Goal: Transaction & Acquisition: Purchase product/service

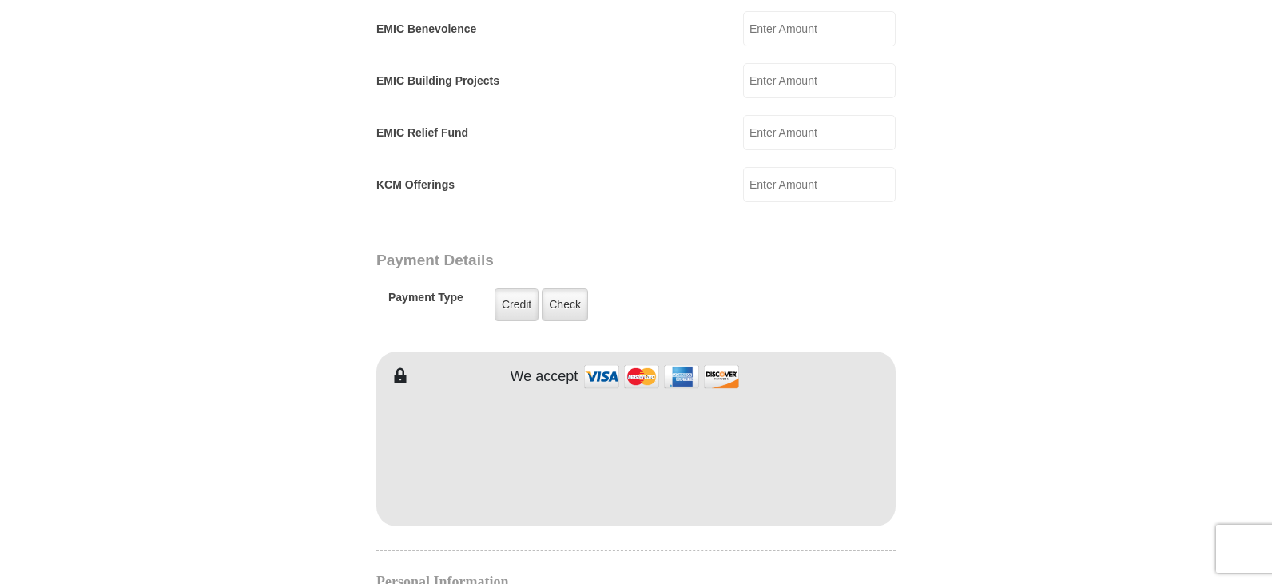
scroll to position [1157, 0]
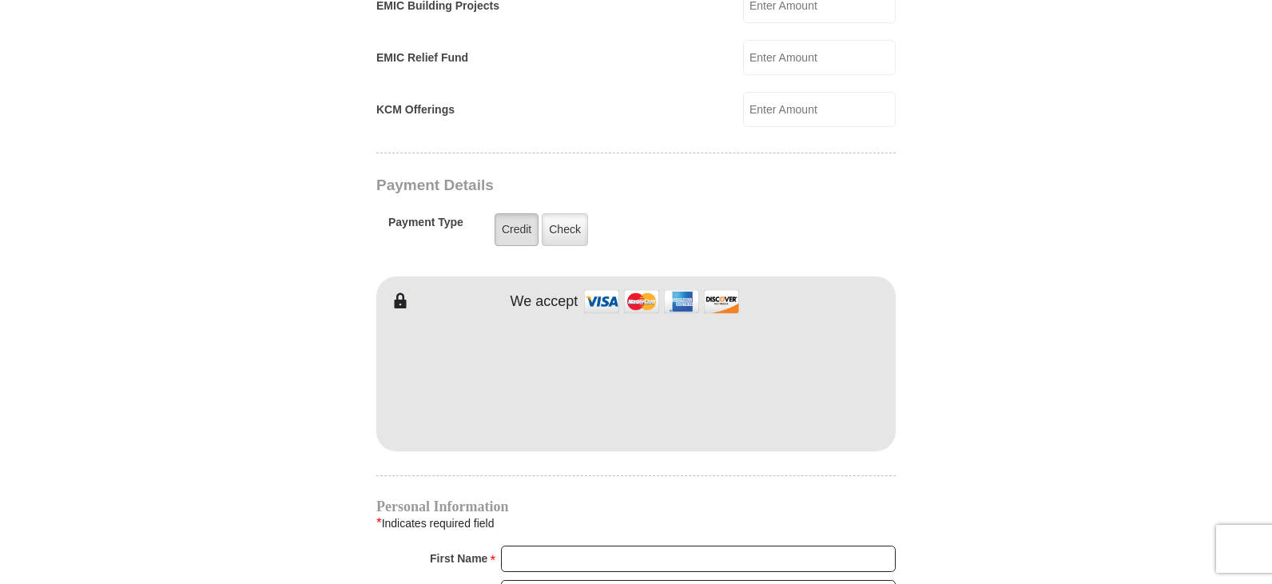
click at [513, 213] on label "Credit" at bounding box center [517, 229] width 44 height 33
click at [0, 0] on input "Credit" at bounding box center [0, 0] width 0 height 0
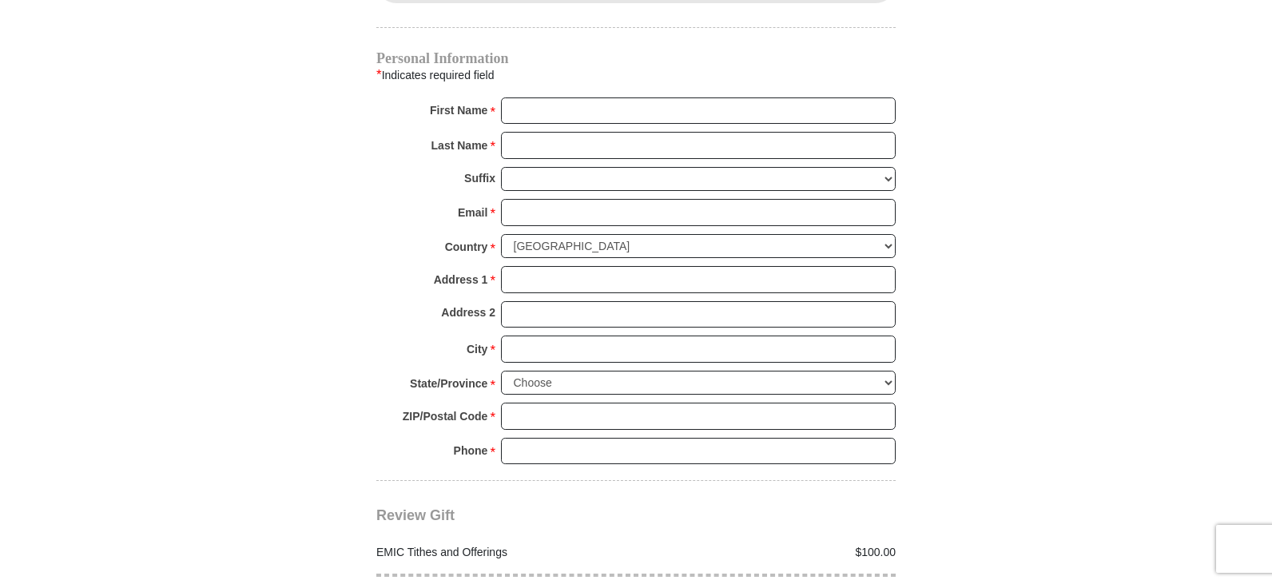
scroll to position [1511, 0]
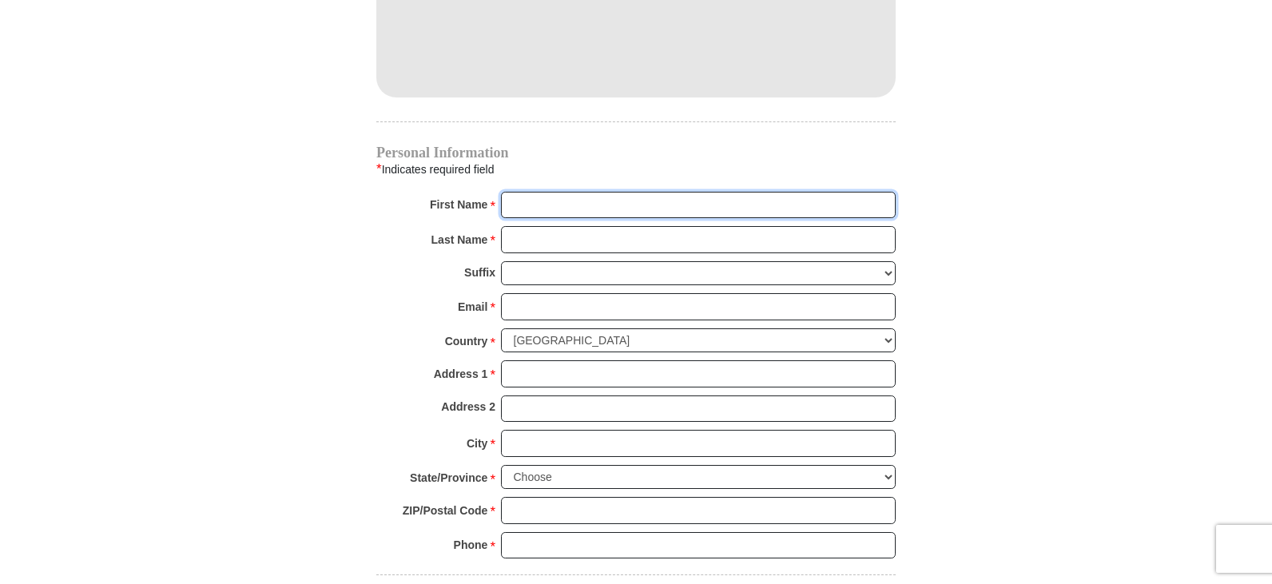
click at [518, 192] on input "First Name *" at bounding box center [698, 205] width 395 height 27
type input "[PERSON_NAME]"
click at [522, 226] on input "Last Name *" at bounding box center [698, 239] width 395 height 27
type input "[PERSON_NAME]"
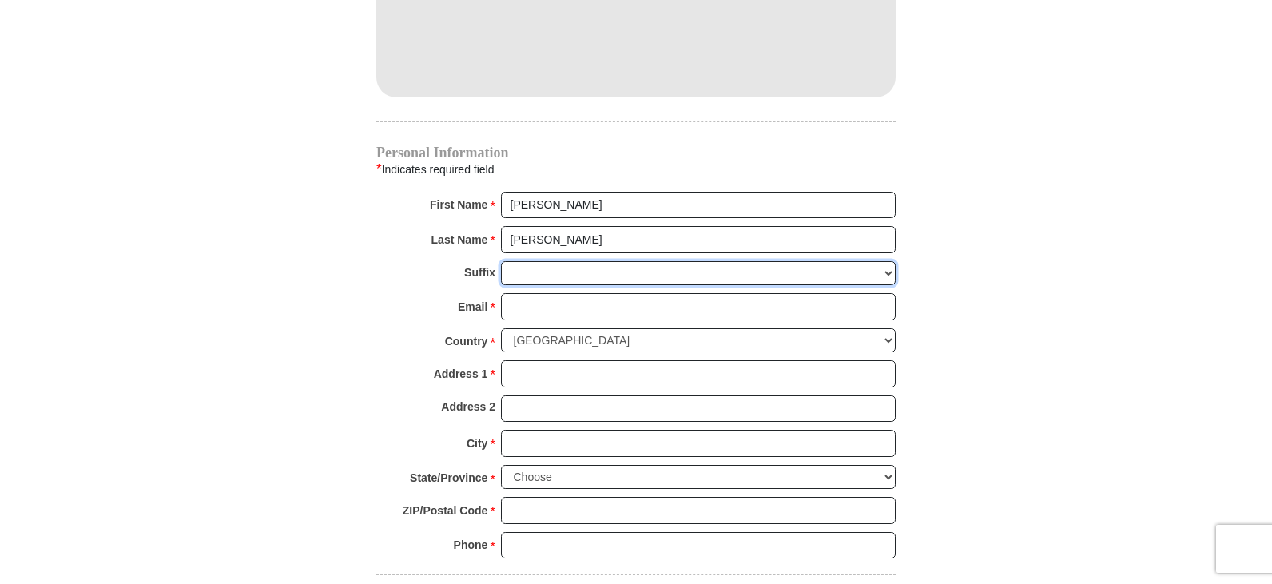
click at [520, 261] on select "[PERSON_NAME] I II III IV V VI" at bounding box center [698, 273] width 395 height 25
click at [539, 261] on select "[PERSON_NAME] I II III IV V VI" at bounding box center [698, 273] width 395 height 25
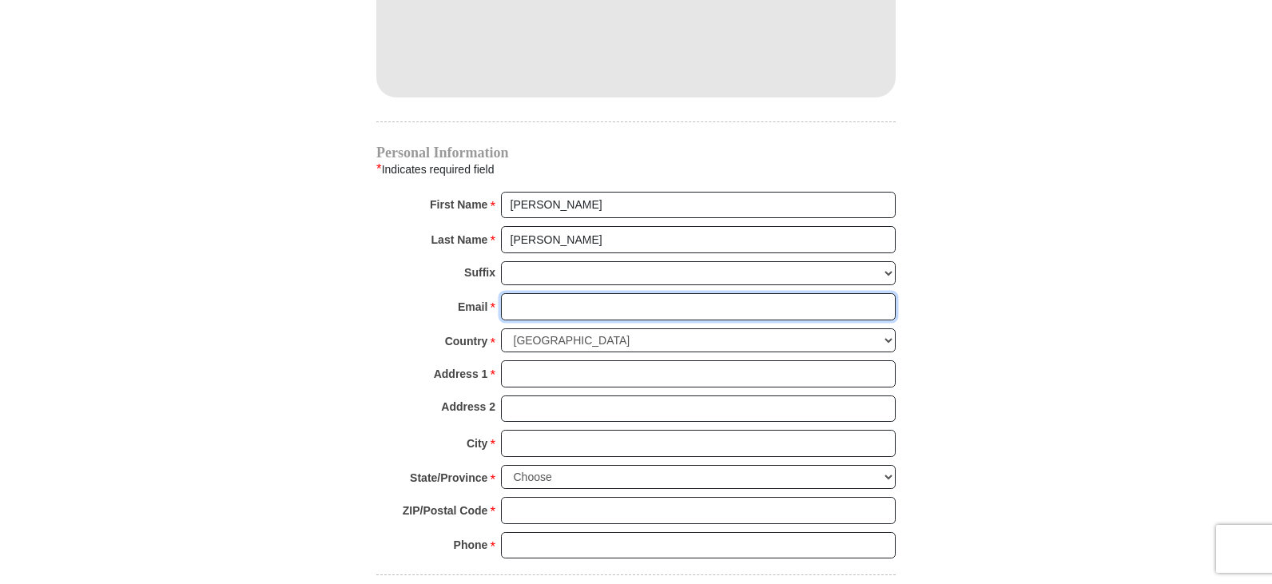
click at [525, 293] on input "Email *" at bounding box center [698, 306] width 395 height 27
type input "[EMAIL_ADDRESS][DOMAIN_NAME]"
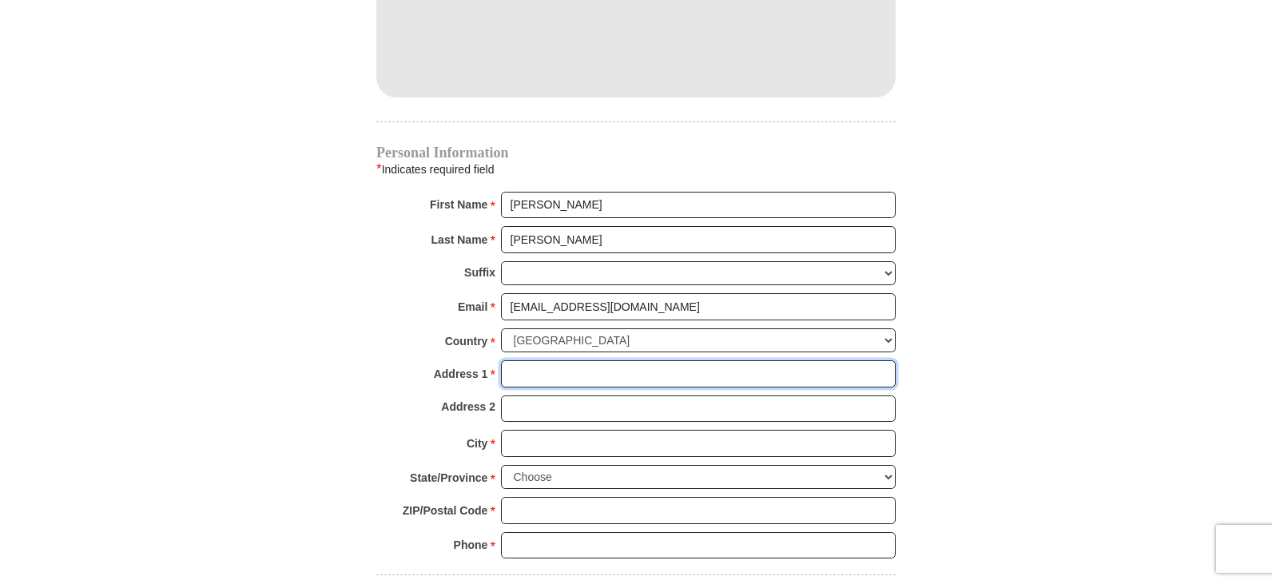
type input "[STREET_ADDRESS]"
type input "Apt. 1001"
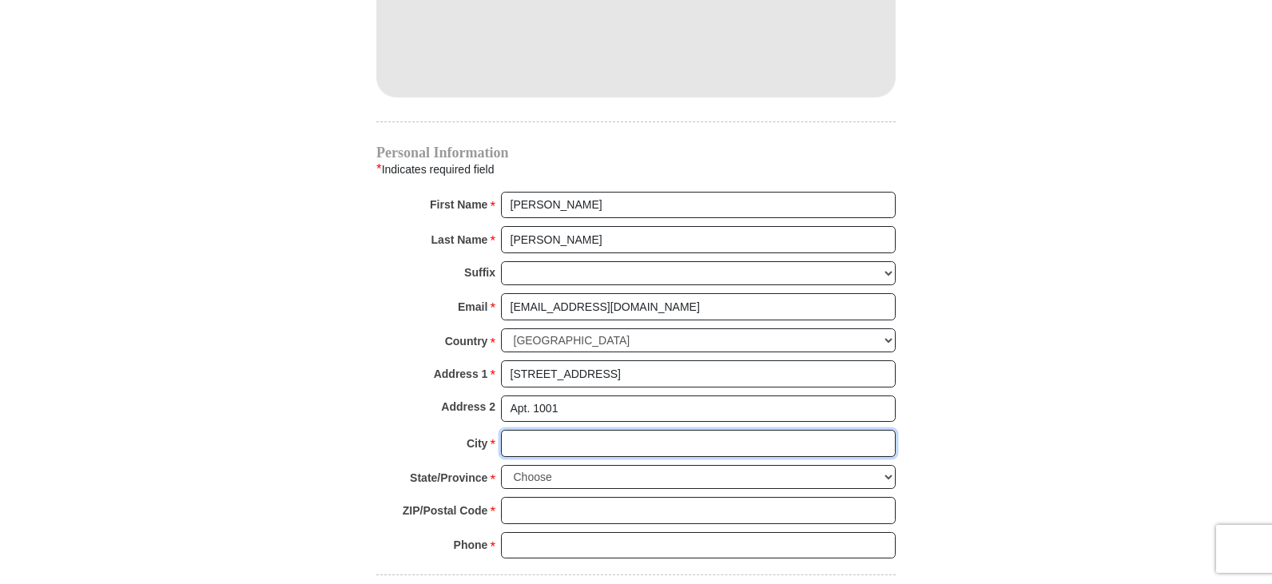
type input "[GEOGRAPHIC_DATA]"
select select "FL"
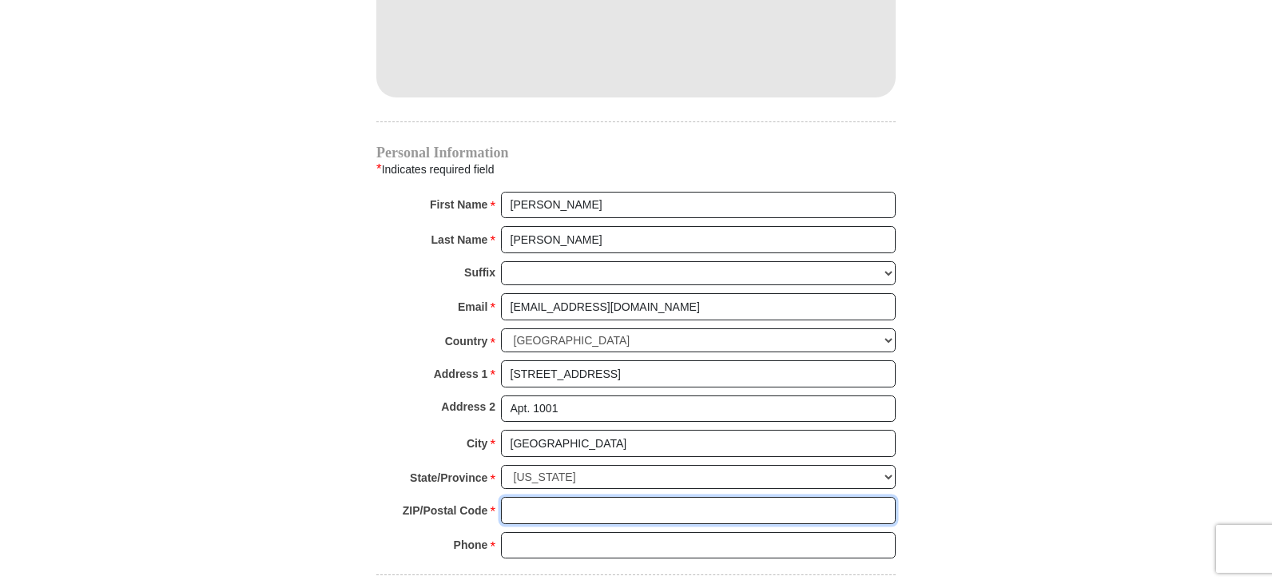
type input "32176"
type input "3863345601"
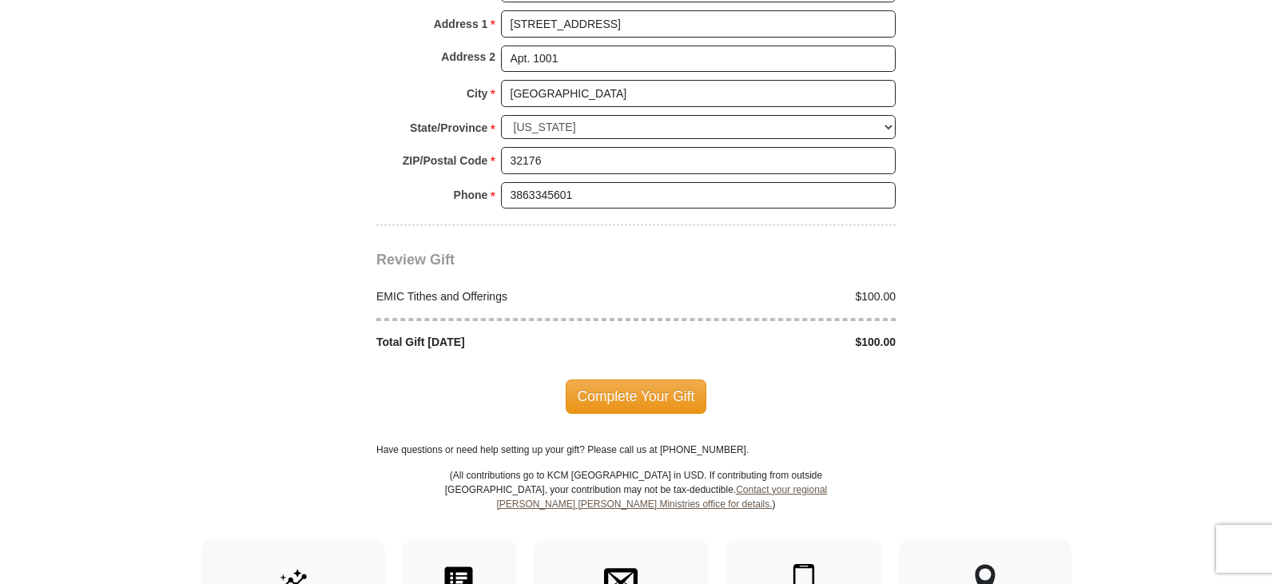
scroll to position [1866, 0]
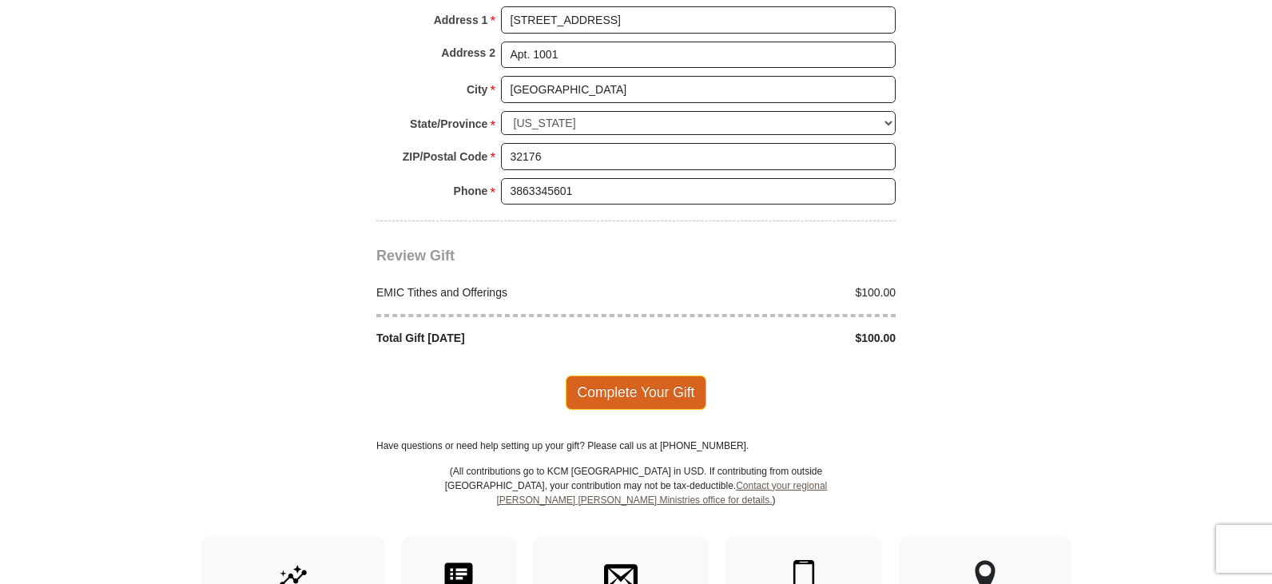
click at [643, 376] on span "Complete Your Gift" at bounding box center [636, 393] width 141 height 34
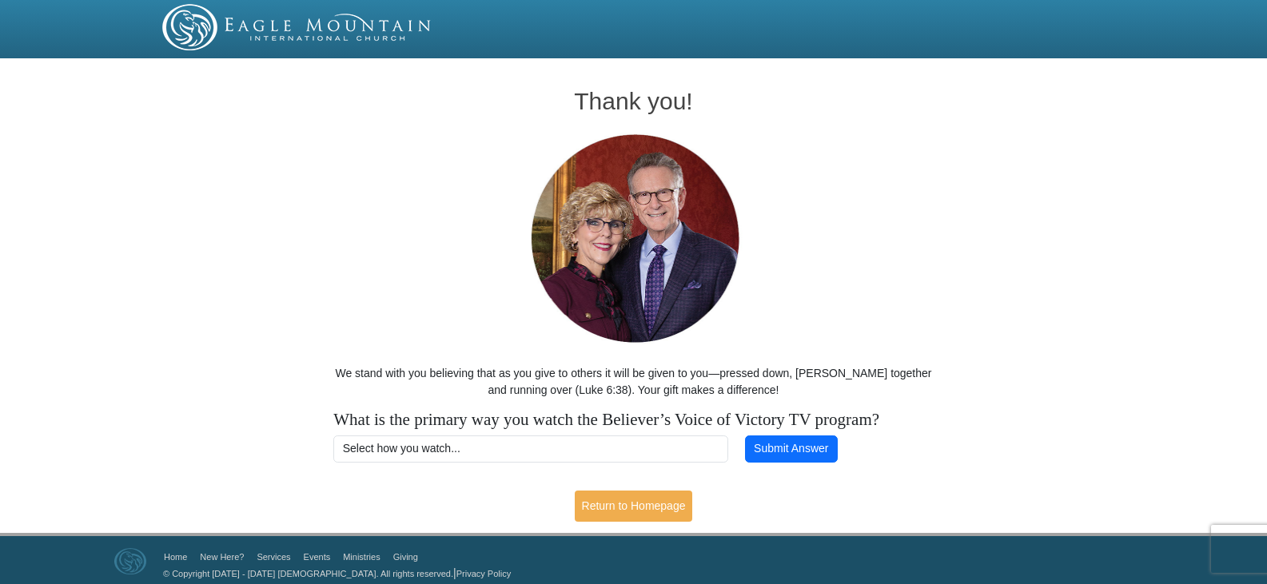
scroll to position [10, 0]
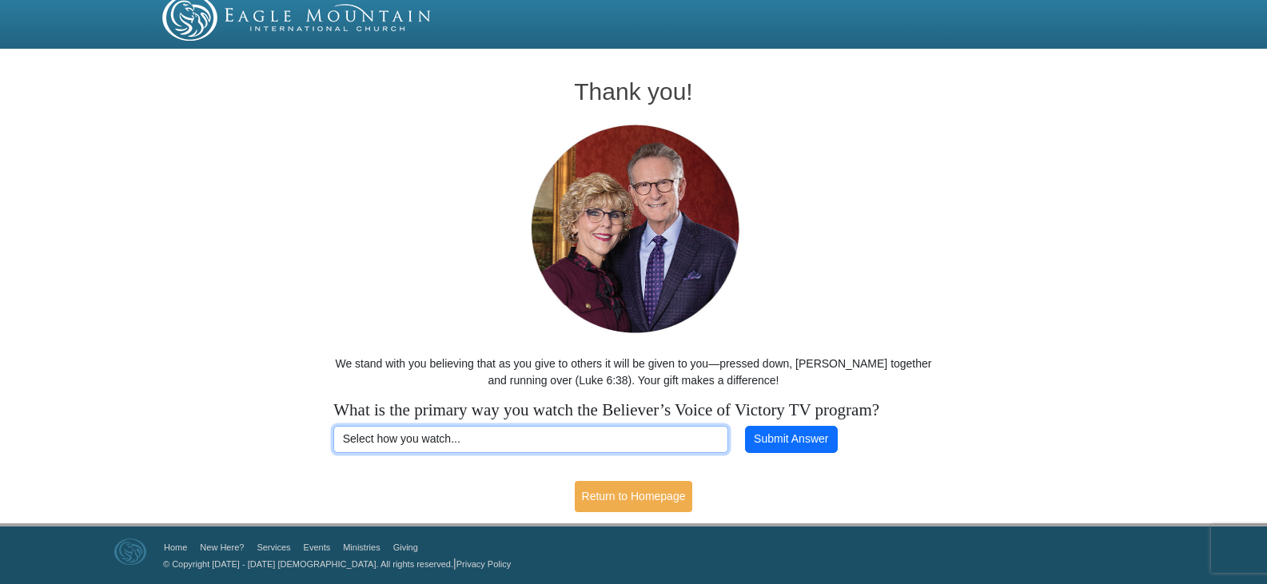
click at [456, 434] on select "Select how you watch... Daystar Morning Daystar Evening KCM.org GoVictory.com V…" at bounding box center [530, 439] width 394 height 27
select select "YOUTUBE"
click at [333, 426] on select "Select how you watch... Daystar Morning Daystar Evening KCM.org GoVictory.com V…" at bounding box center [530, 439] width 394 height 27
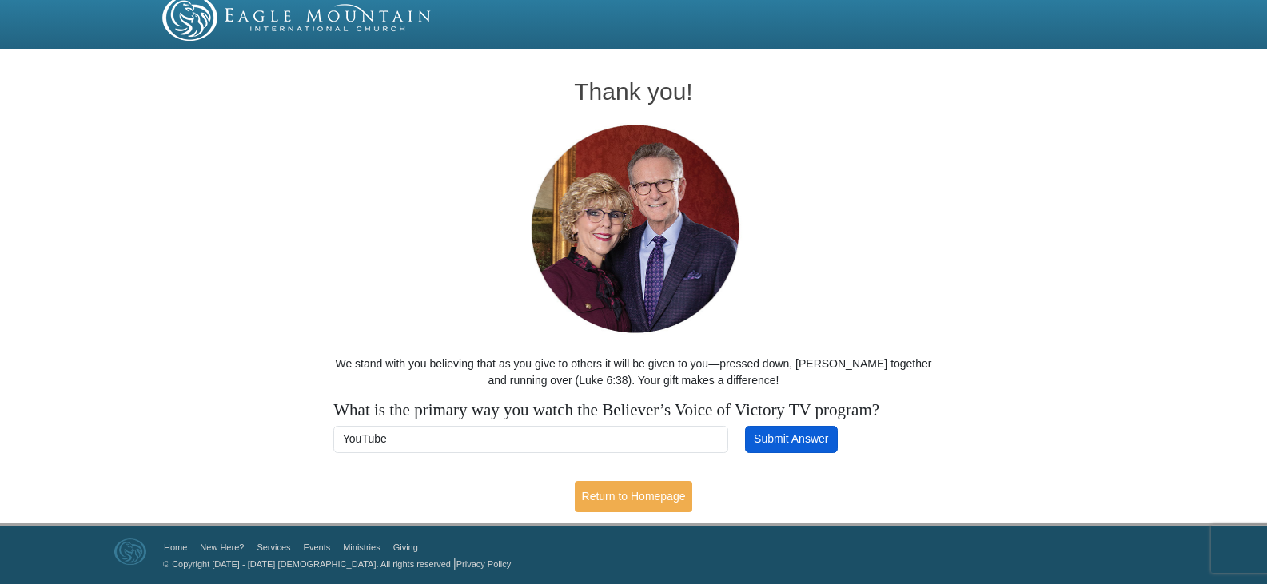
click at [790, 431] on button "Submit Answer" at bounding box center [791, 439] width 93 height 27
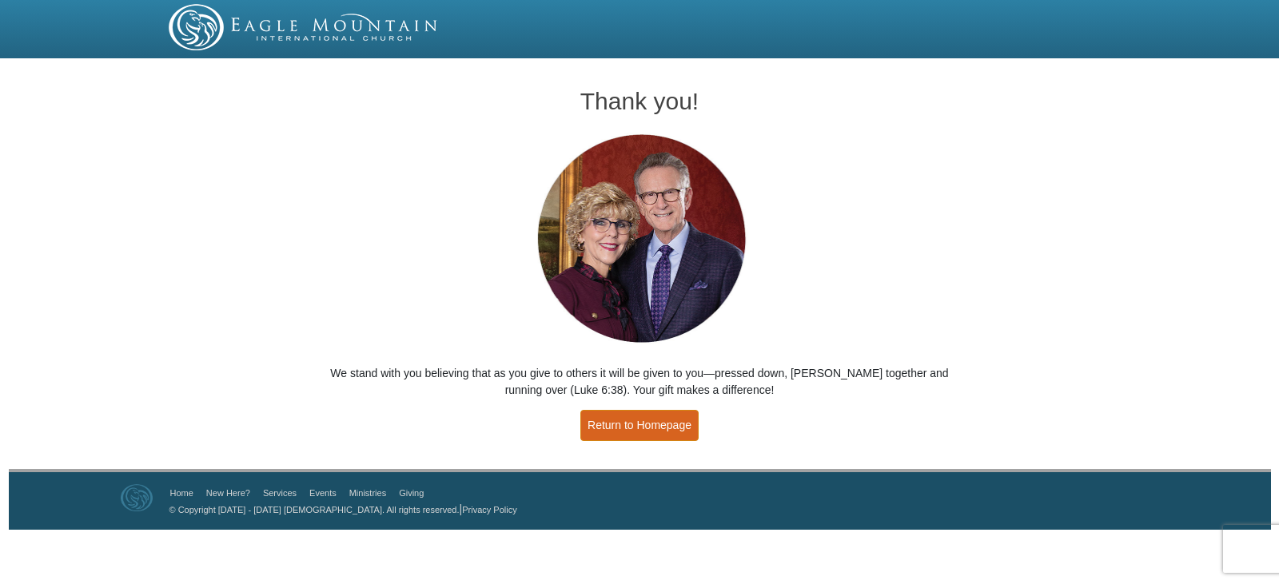
click at [643, 423] on link "Return to Homepage" at bounding box center [639, 425] width 118 height 31
